Goal: Task Accomplishment & Management: Manage account settings

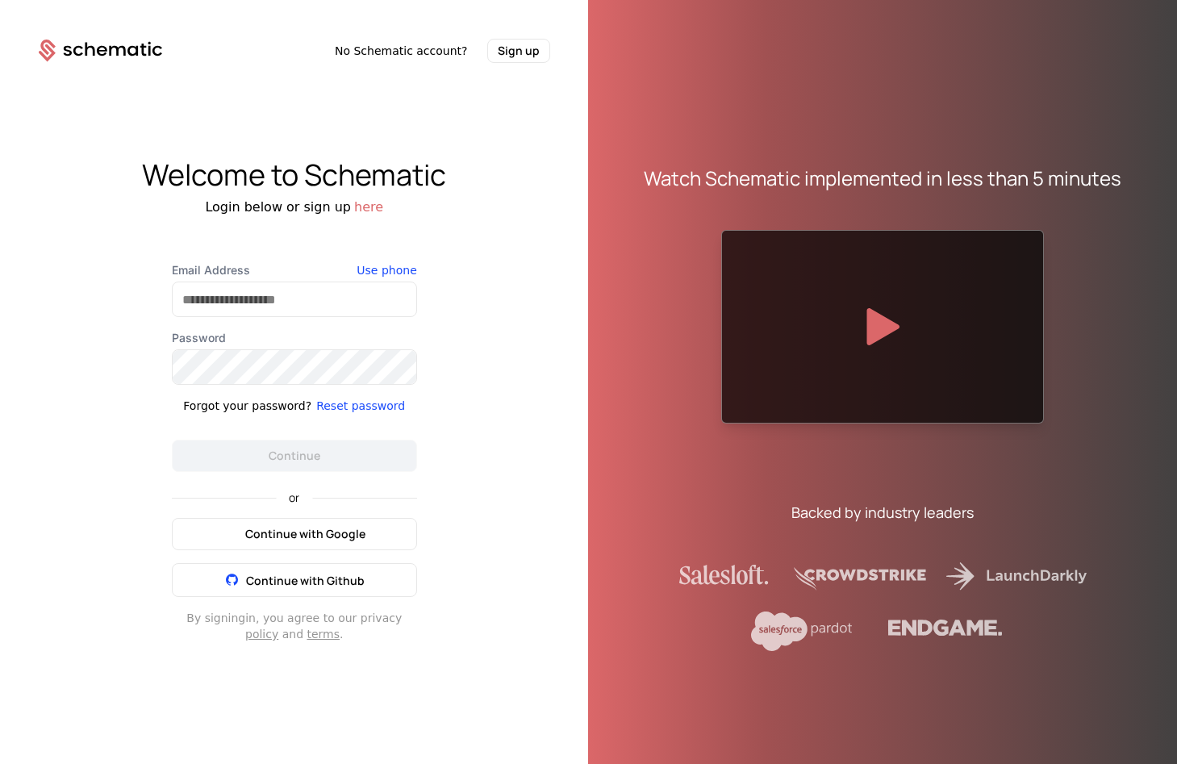
click at [234, 527] on icon at bounding box center [231, 534] width 20 height 20
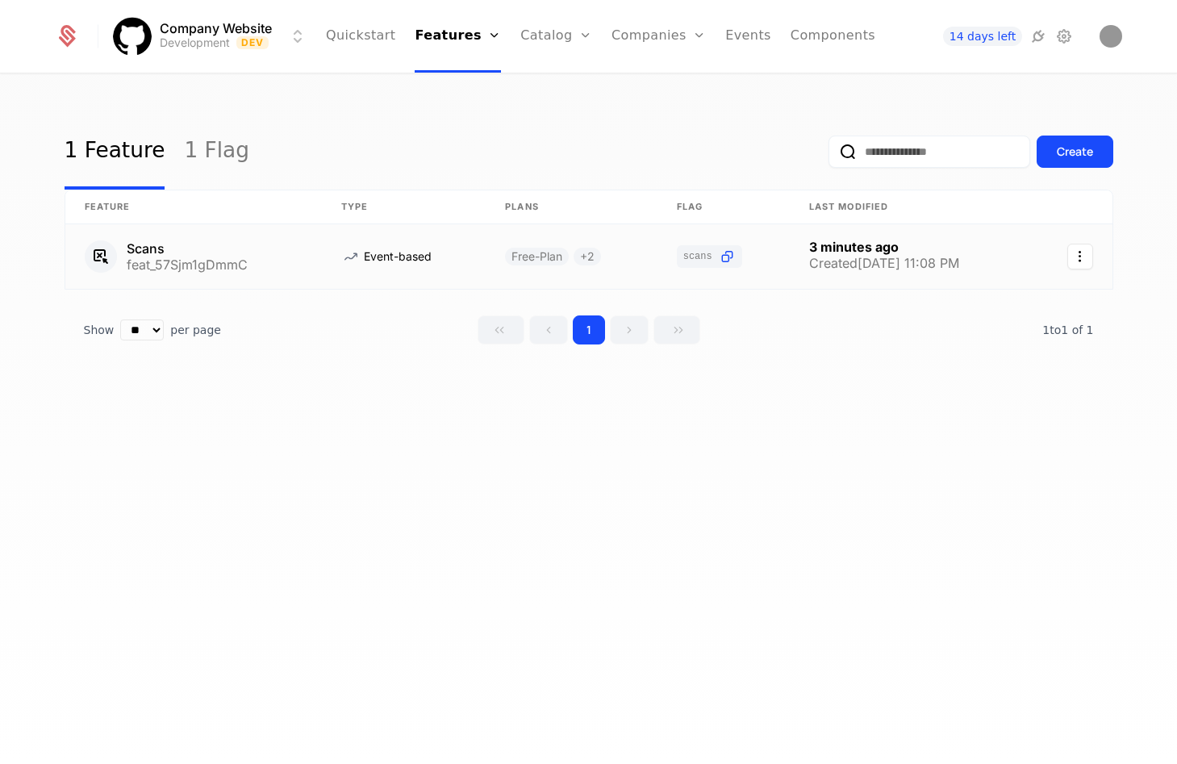
click at [410, 256] on link at bounding box center [404, 256] width 165 height 65
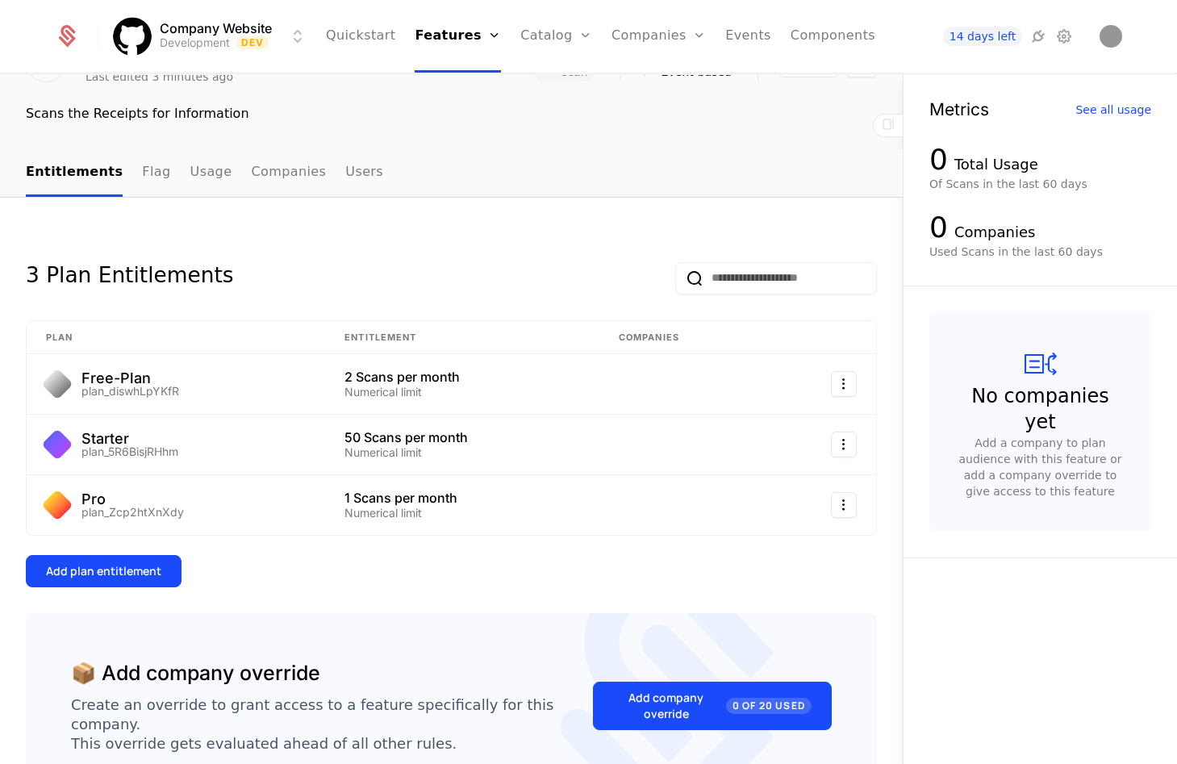
scroll to position [104, 0]
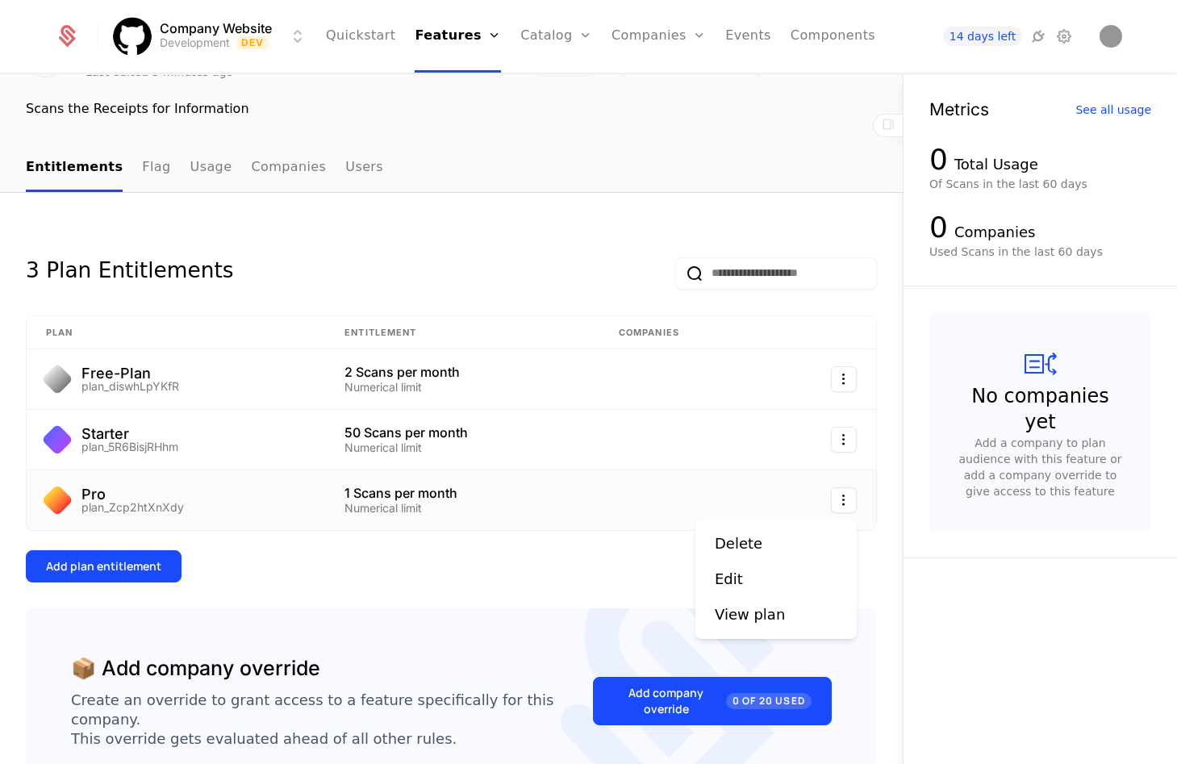
click at [839, 508] on html "Company Website Development Dev Quickstart Features Features Flags Catalog Plan…" at bounding box center [588, 382] width 1177 height 764
click at [765, 574] on div "Edit" at bounding box center [776, 579] width 123 height 23
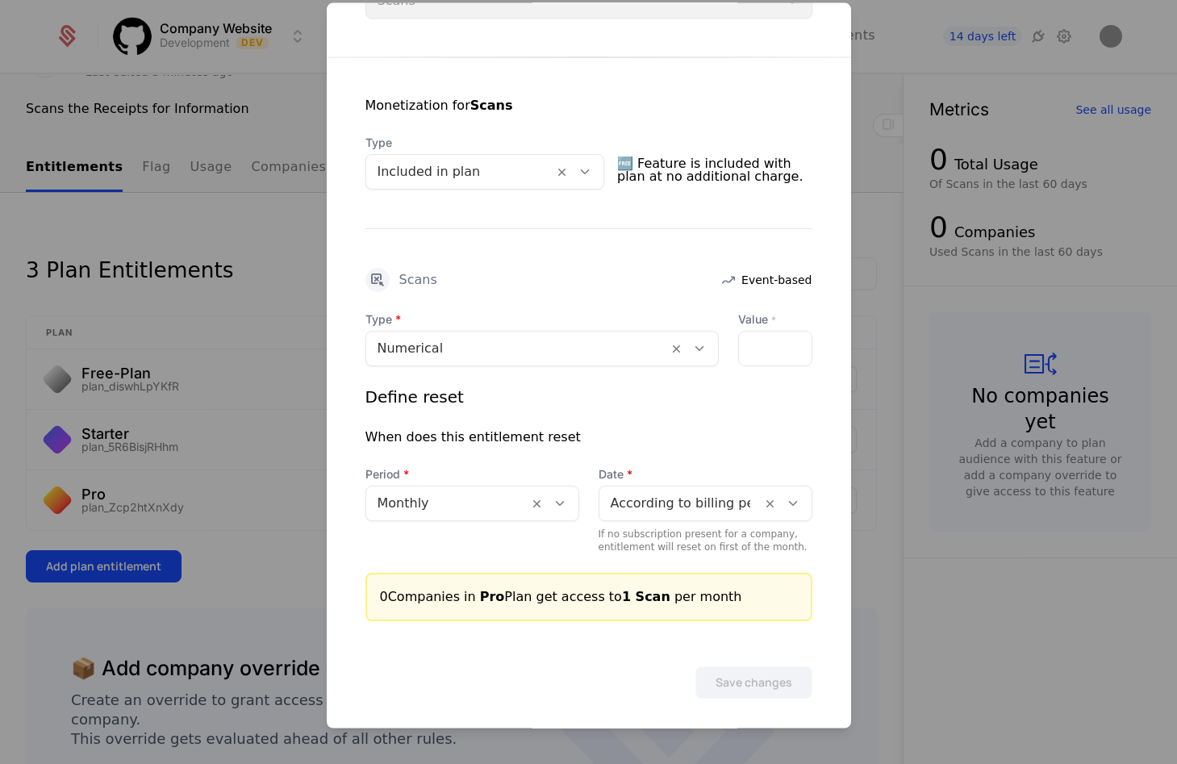
scroll to position [273, 0]
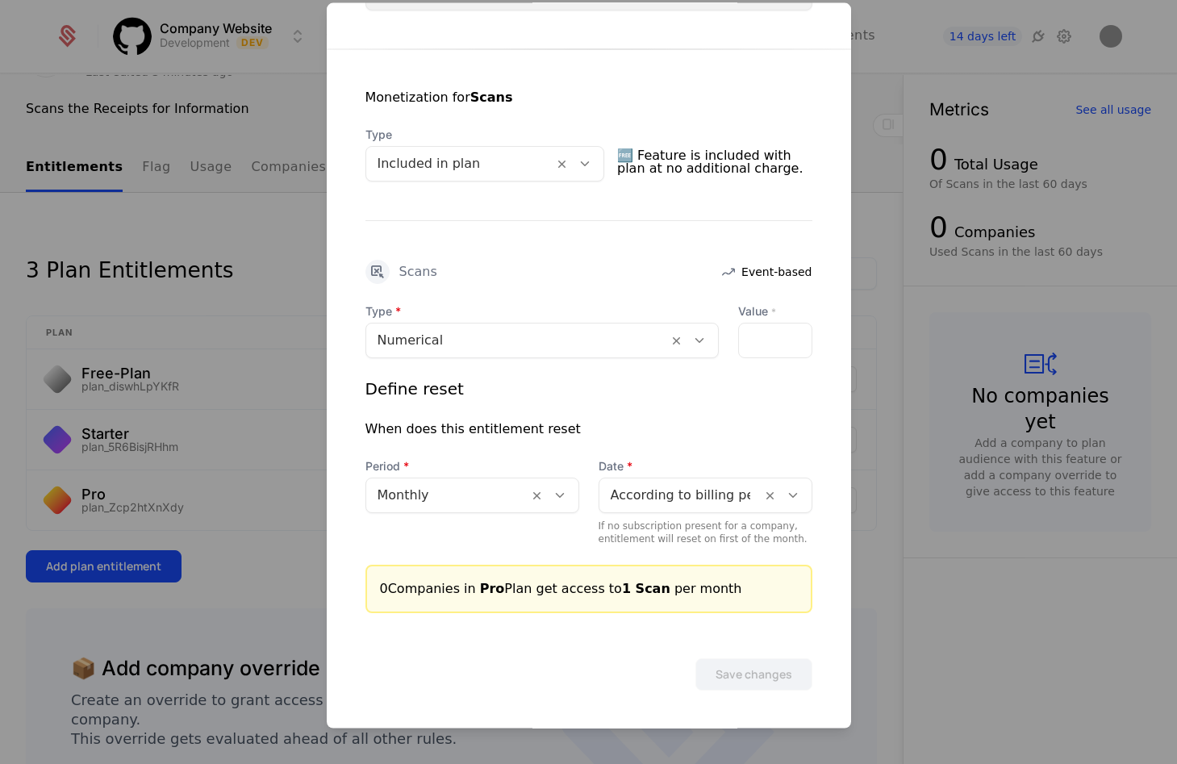
click at [760, 339] on div "*" at bounding box center [775, 339] width 74 height 35
click at [780, 317] on label "Value *" at bounding box center [775, 310] width 74 height 16
click at [758, 323] on input "*" at bounding box center [748, 340] width 19 height 34
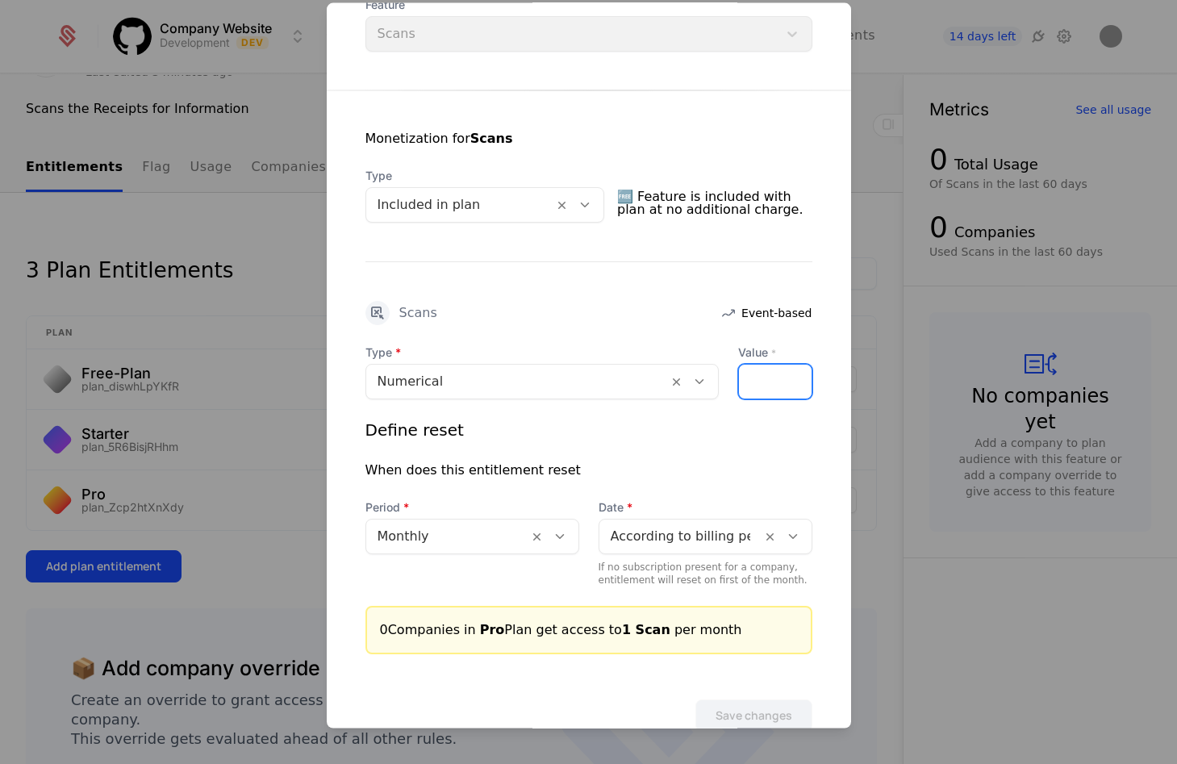
scroll to position [230, 0]
click at [768, 377] on div "*" at bounding box center [775, 382] width 74 height 35
